Goal: Task Accomplishment & Management: Complete application form

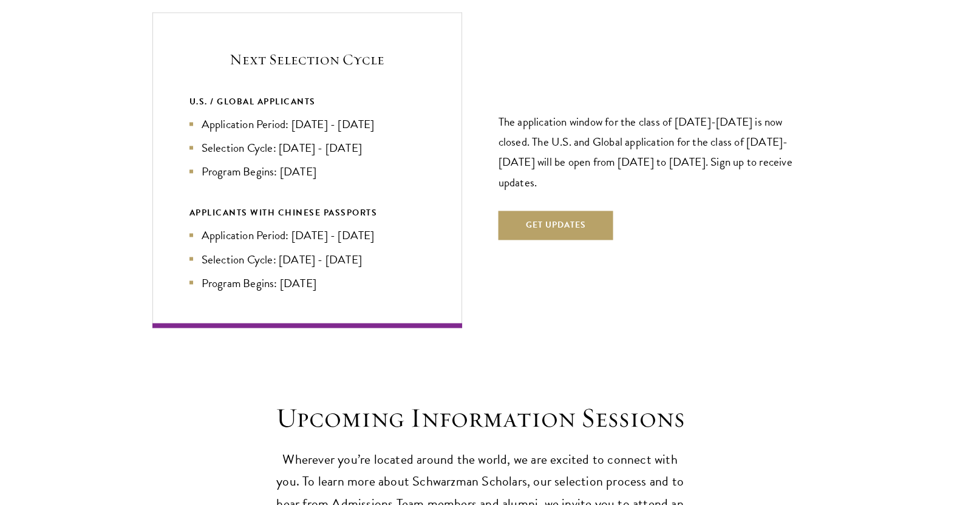
scroll to position [2622, 0]
click at [529, 210] on button "Get Updates" at bounding box center [555, 224] width 115 height 29
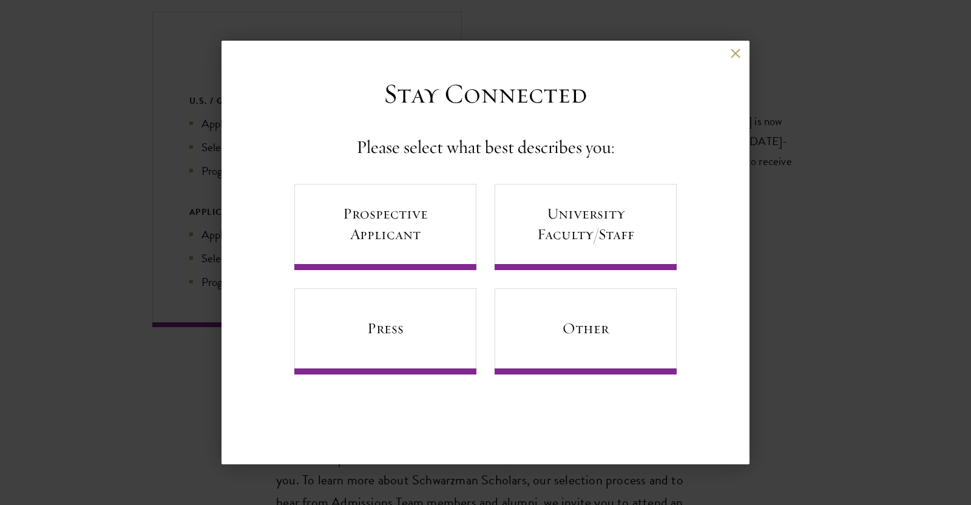
click at [729, 63] on div "Back" at bounding box center [486, 62] width 528 height 29
drag, startPoint x: 735, startPoint y: 62, endPoint x: 736, endPoint y: 56, distance: 6.2
click at [736, 56] on div "Back" at bounding box center [486, 62] width 528 height 29
click at [736, 56] on button at bounding box center [735, 53] width 10 height 10
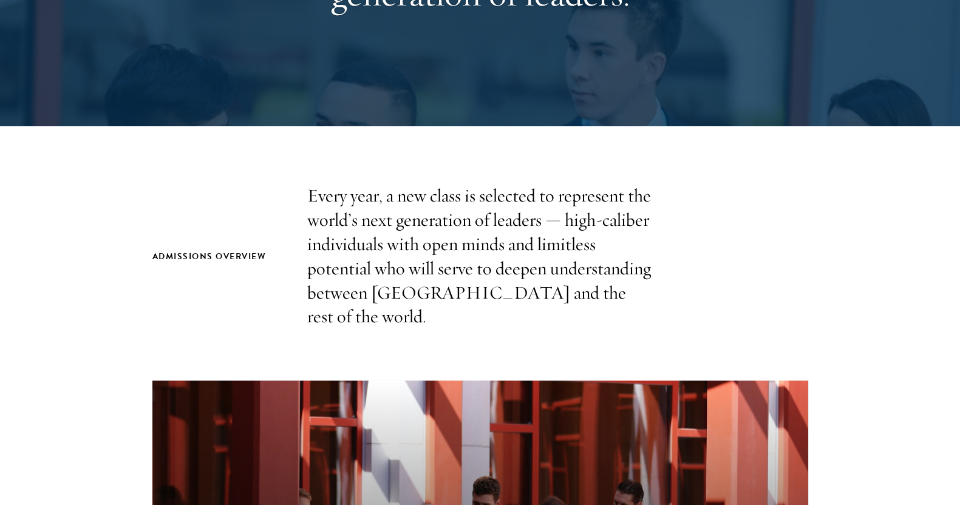
scroll to position [0, 0]
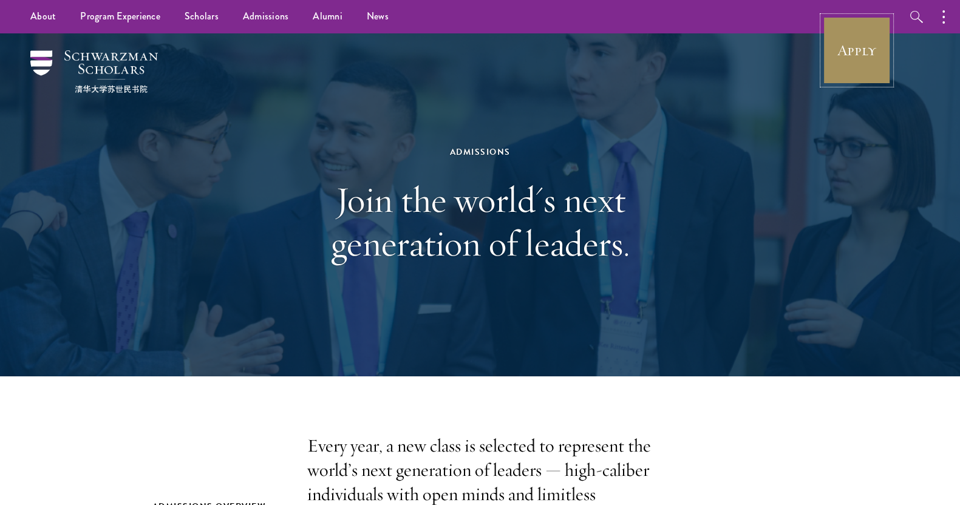
click at [874, 47] on link "Apply" at bounding box center [857, 50] width 68 height 68
